Goal: Transaction & Acquisition: Purchase product/service

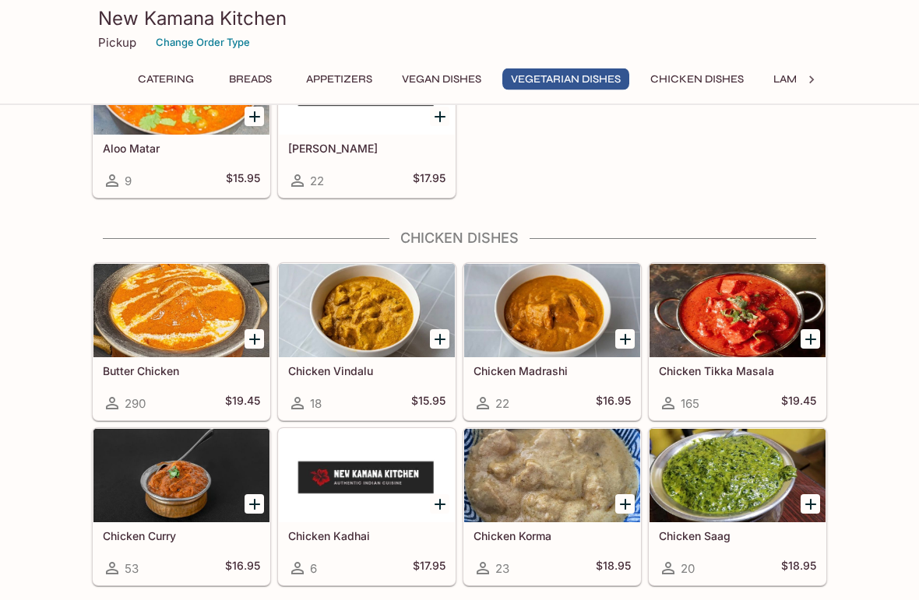
scroll to position [2665, 0]
click at [142, 350] on div at bounding box center [181, 310] width 176 height 93
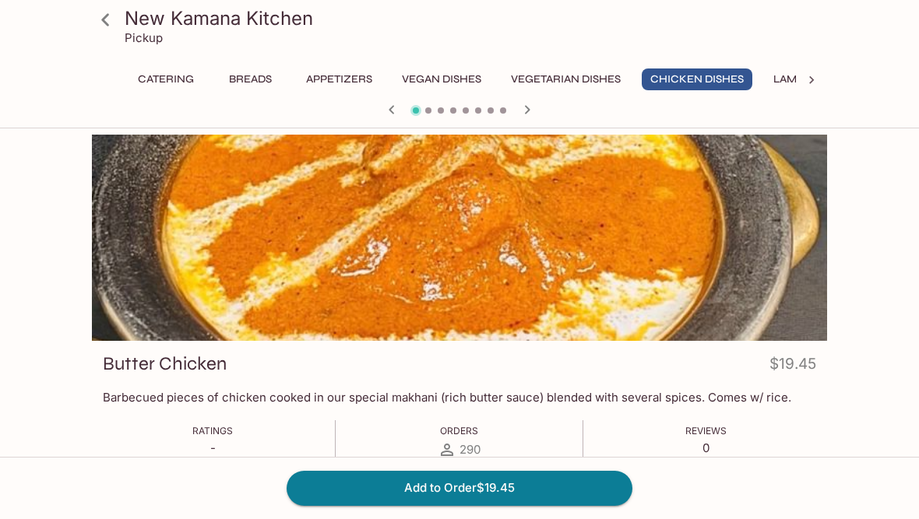
click at [514, 505] on button "Add to Order $19.45" at bounding box center [460, 488] width 346 height 34
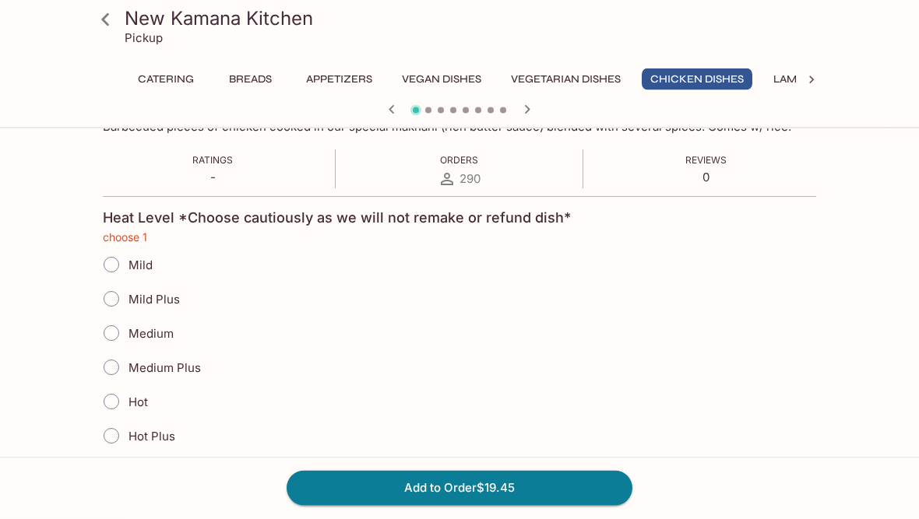
scroll to position [271, 0]
click at [107, 332] on input "Medium" at bounding box center [111, 333] width 33 height 33
radio input "true"
click at [109, 364] on input "Medium Plus" at bounding box center [111, 367] width 33 height 33
radio input "true"
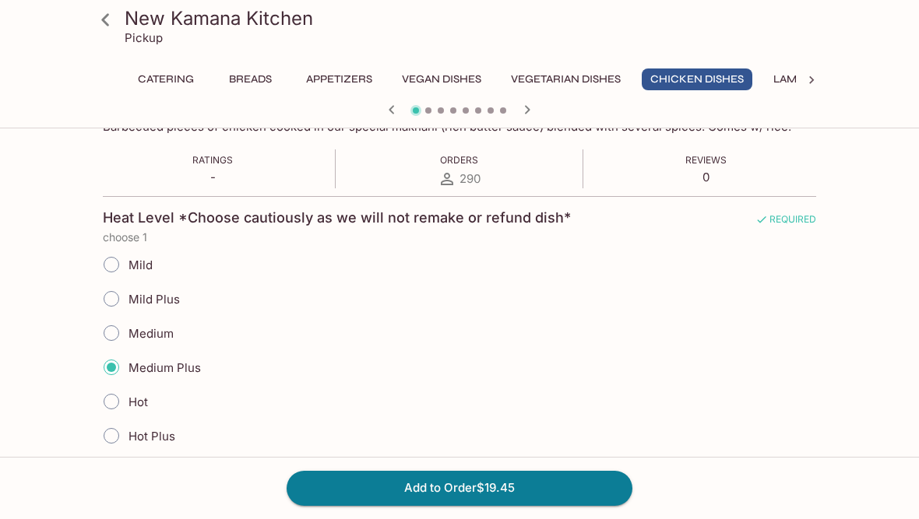
click at [524, 505] on button "Add to Order $19.45" at bounding box center [460, 488] width 346 height 34
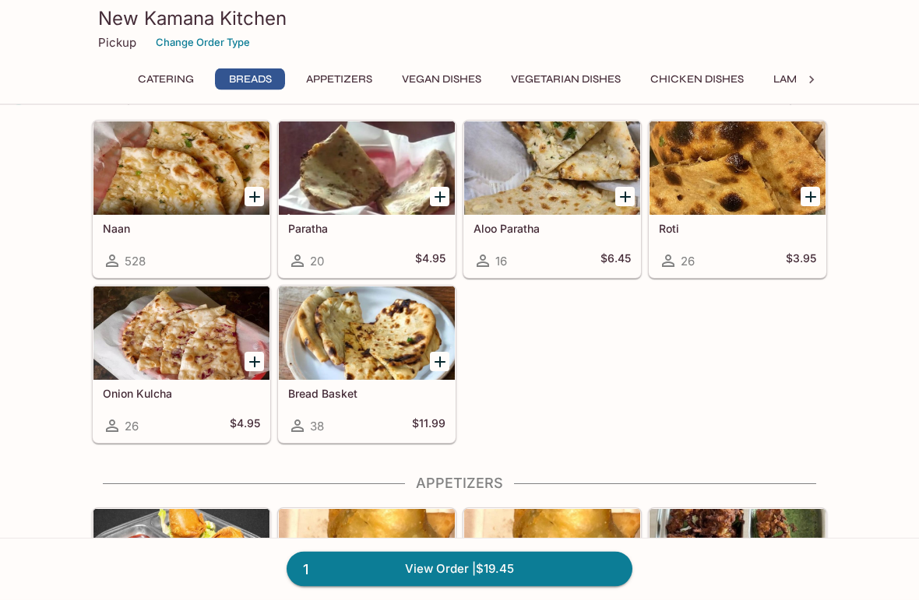
scroll to position [596, 0]
click at [160, 383] on div "Onion Kulcha 26 $4.95" at bounding box center [181, 411] width 176 height 62
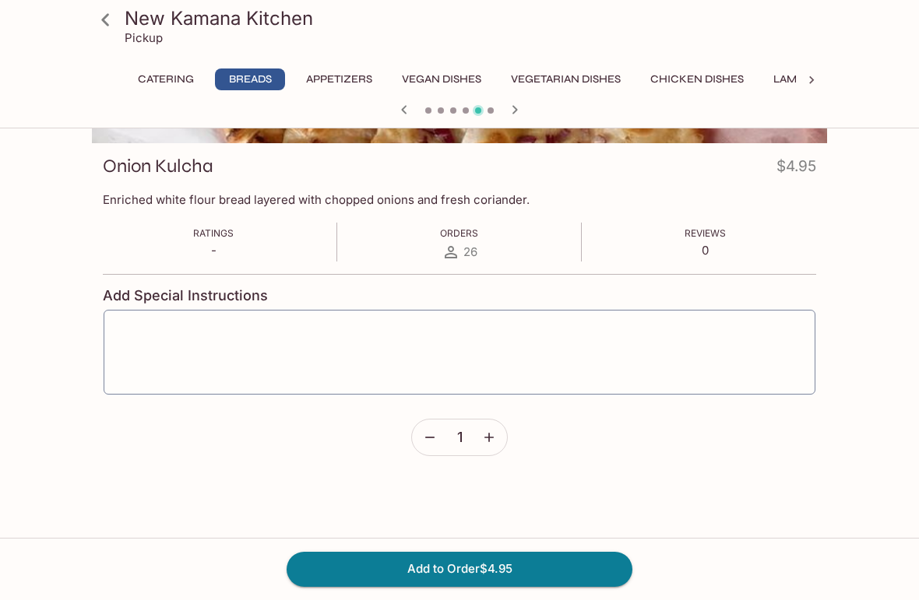
scroll to position [202, 0]
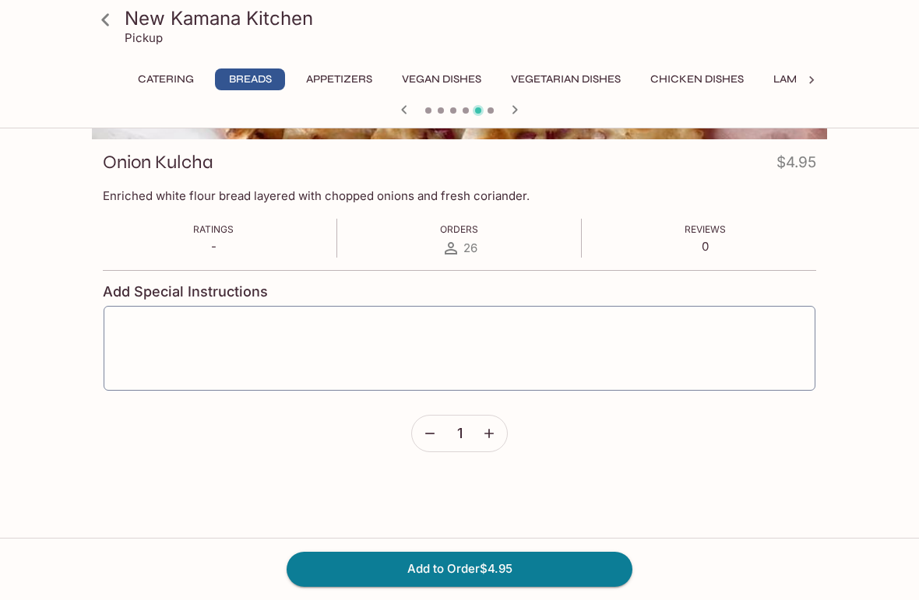
click at [469, 519] on button "Add to Order $4.95" at bounding box center [460, 569] width 346 height 34
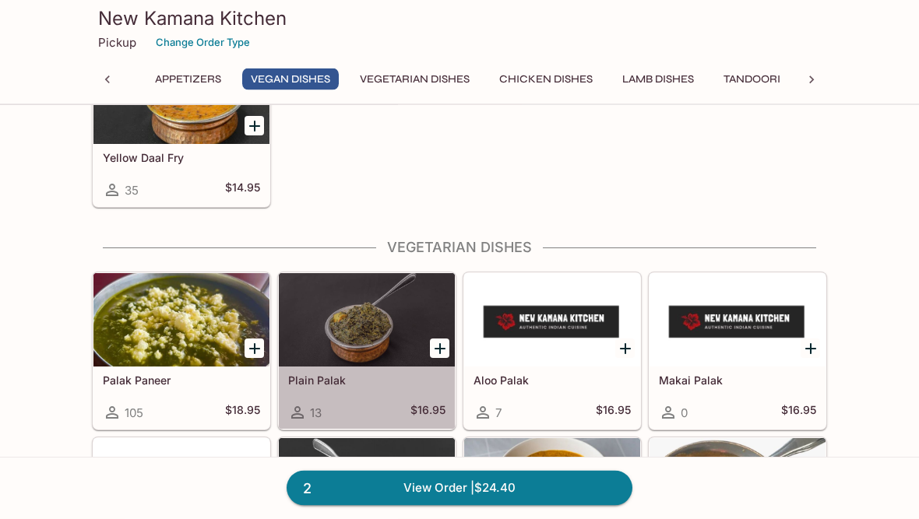
scroll to position [1938, 0]
click at [368, 388] on div "Plain Palak 13 $16.95" at bounding box center [367, 398] width 176 height 62
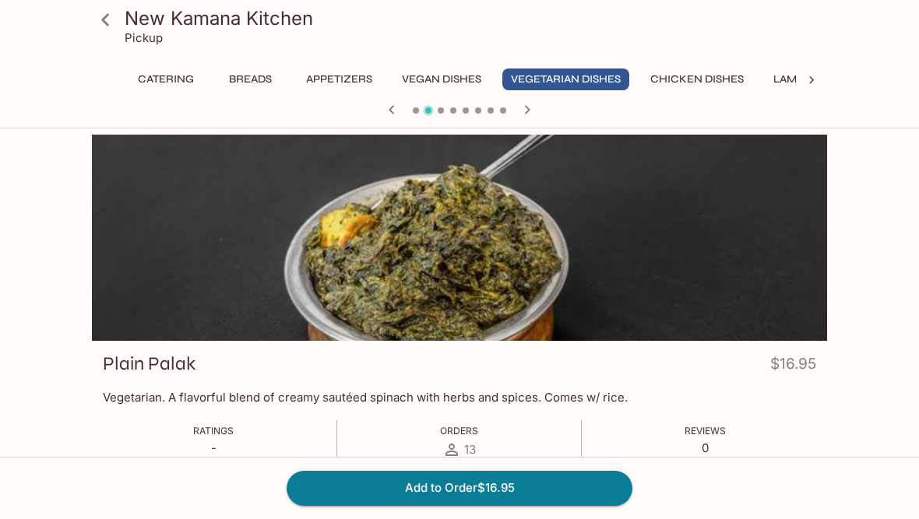
click at [445, 498] on button "Add to Order $16.95" at bounding box center [460, 488] width 346 height 34
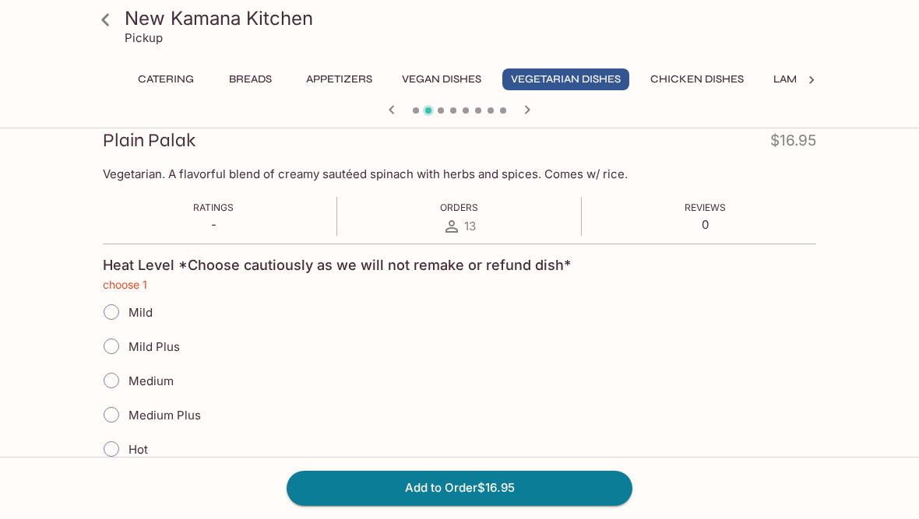
scroll to position [271, 0]
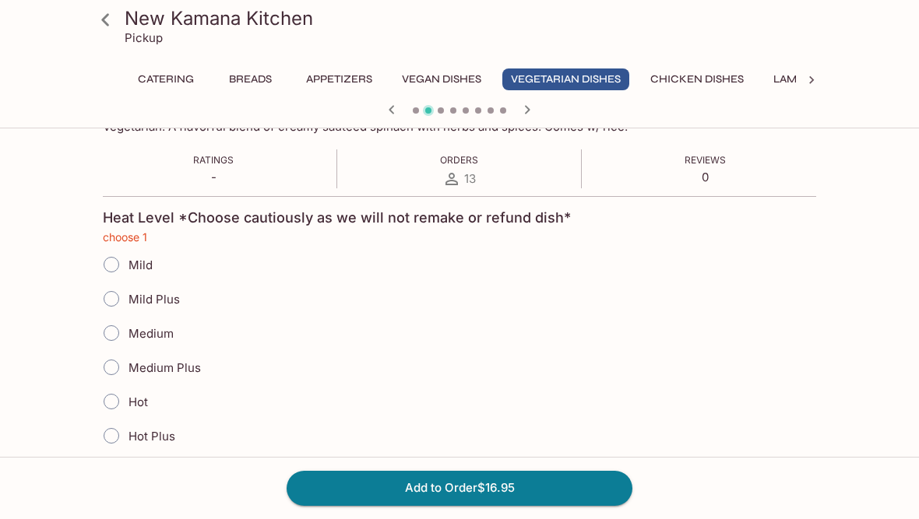
click at [104, 361] on input "Medium Plus" at bounding box center [111, 367] width 33 height 33
radio input "true"
click at [453, 505] on button "Add to Order $16.95" at bounding box center [460, 488] width 346 height 34
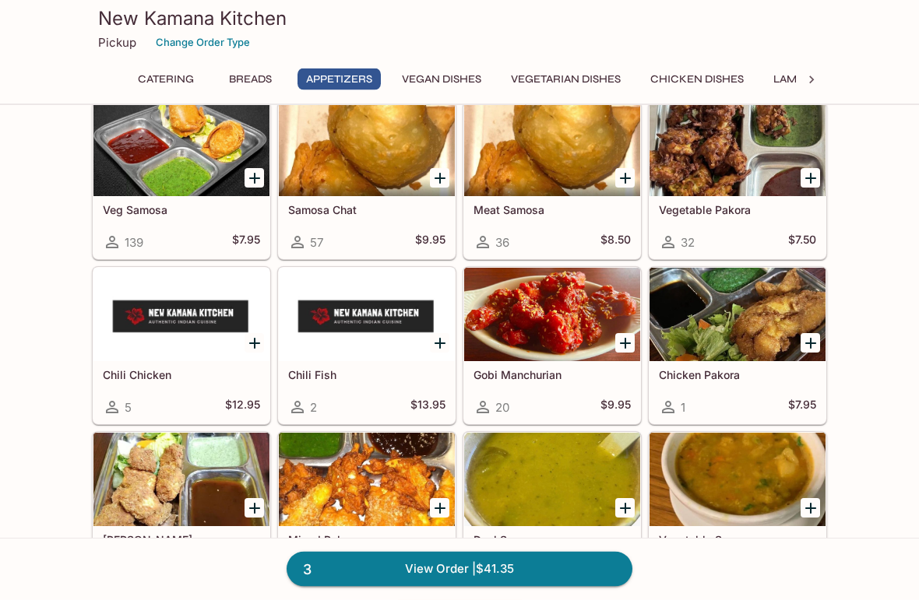
scroll to position [1003, 0]
click at [459, 519] on link "3 View Order | $41.35" at bounding box center [460, 569] width 346 height 34
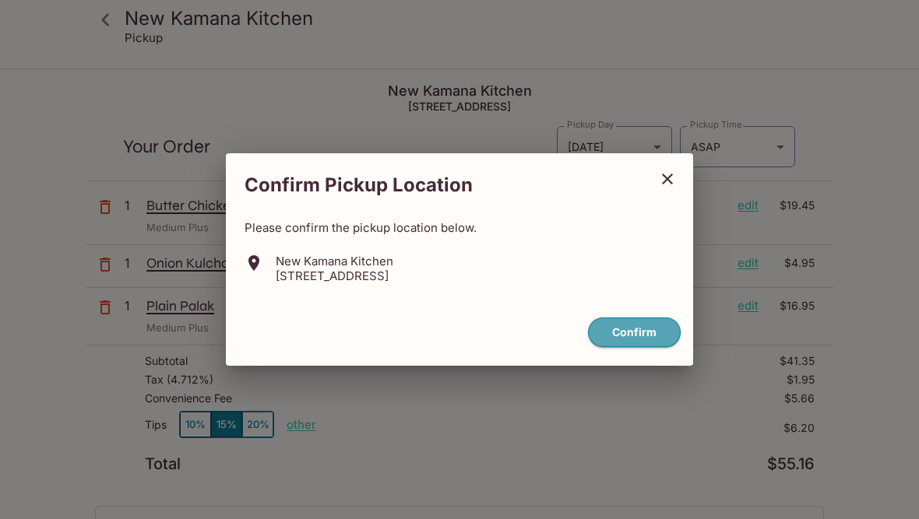
click at [645, 337] on button "Confirm" at bounding box center [634, 333] width 93 height 30
